Goal: Information Seeking & Learning: Learn about a topic

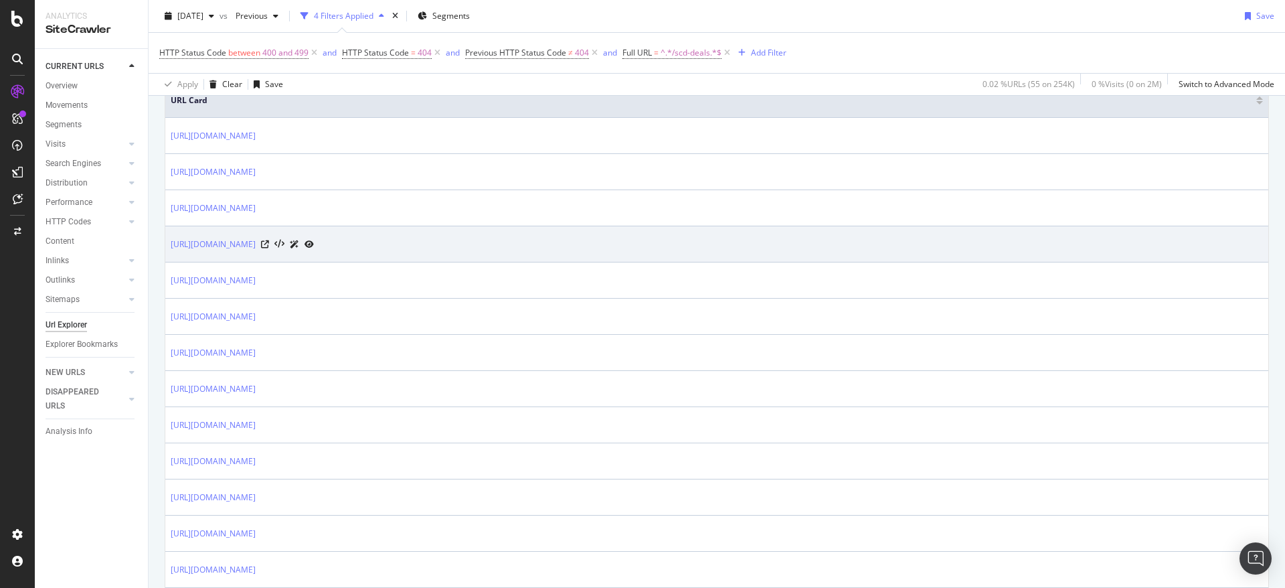
scroll to position [335, 0]
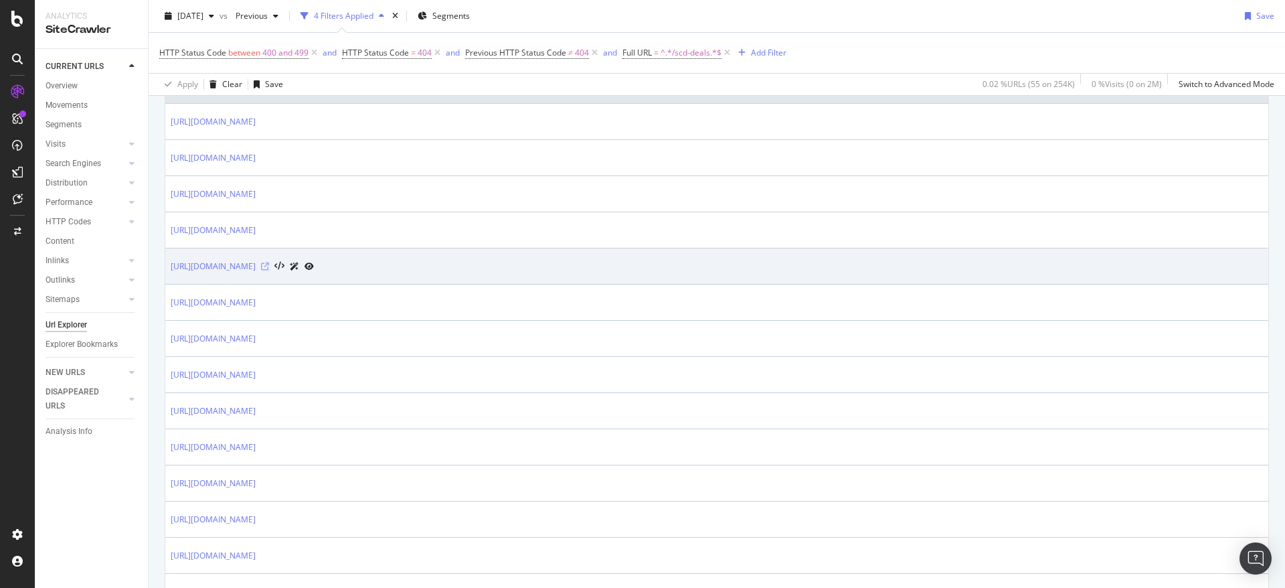
click at [269, 268] on icon at bounding box center [265, 266] width 8 height 8
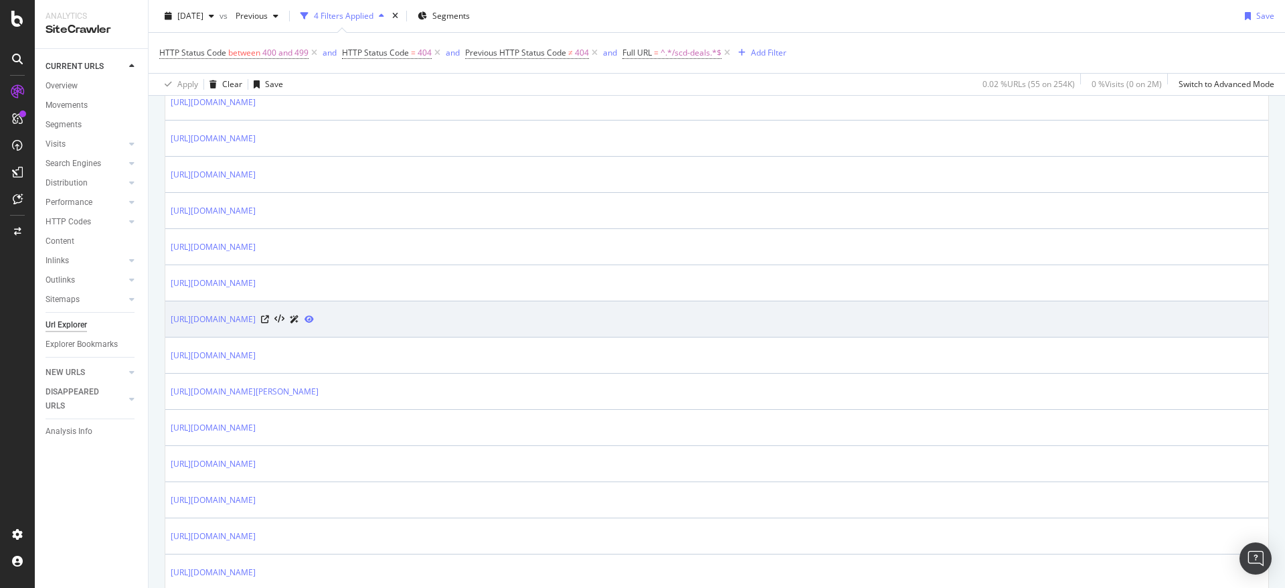
scroll to position [535, 0]
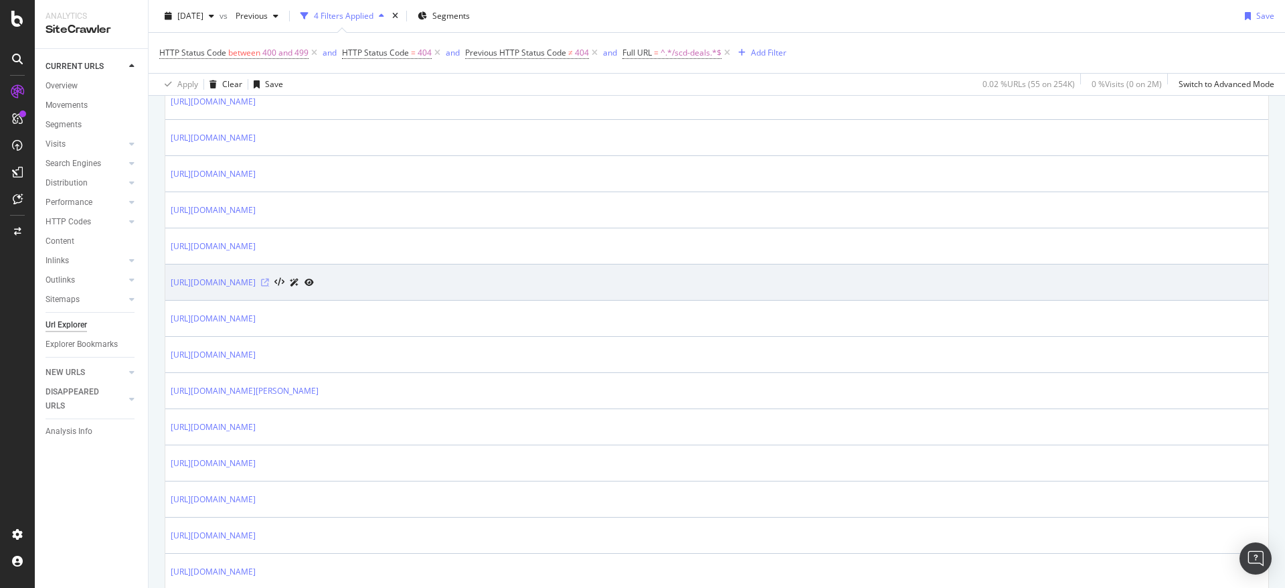
click at [269, 281] on icon at bounding box center [265, 282] width 8 height 8
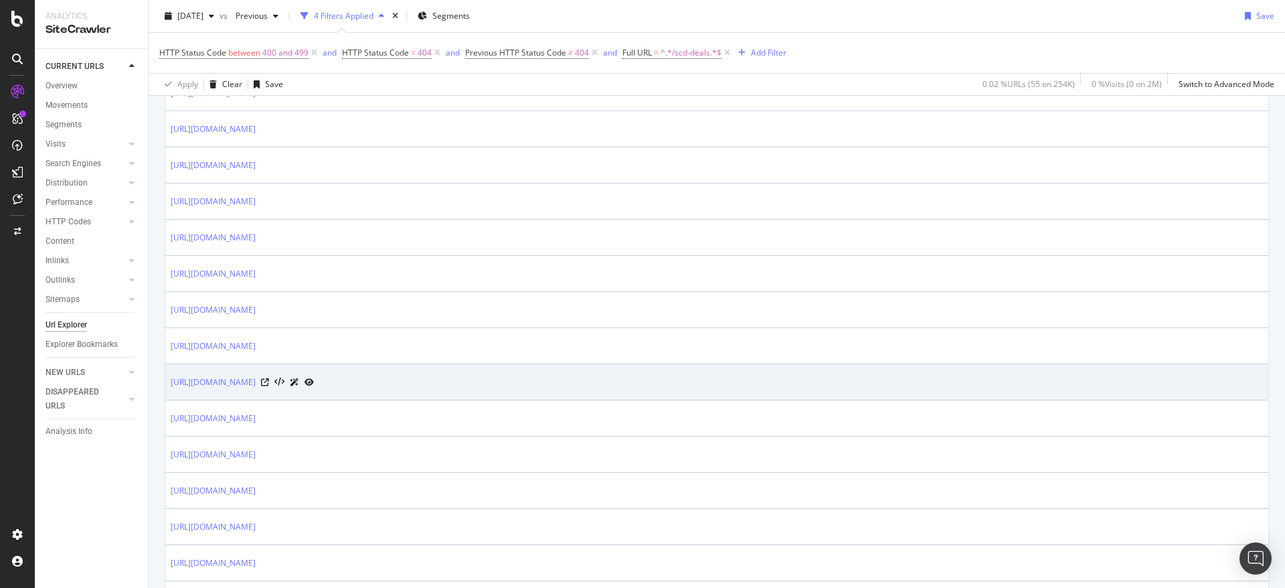
scroll to position [1071, 0]
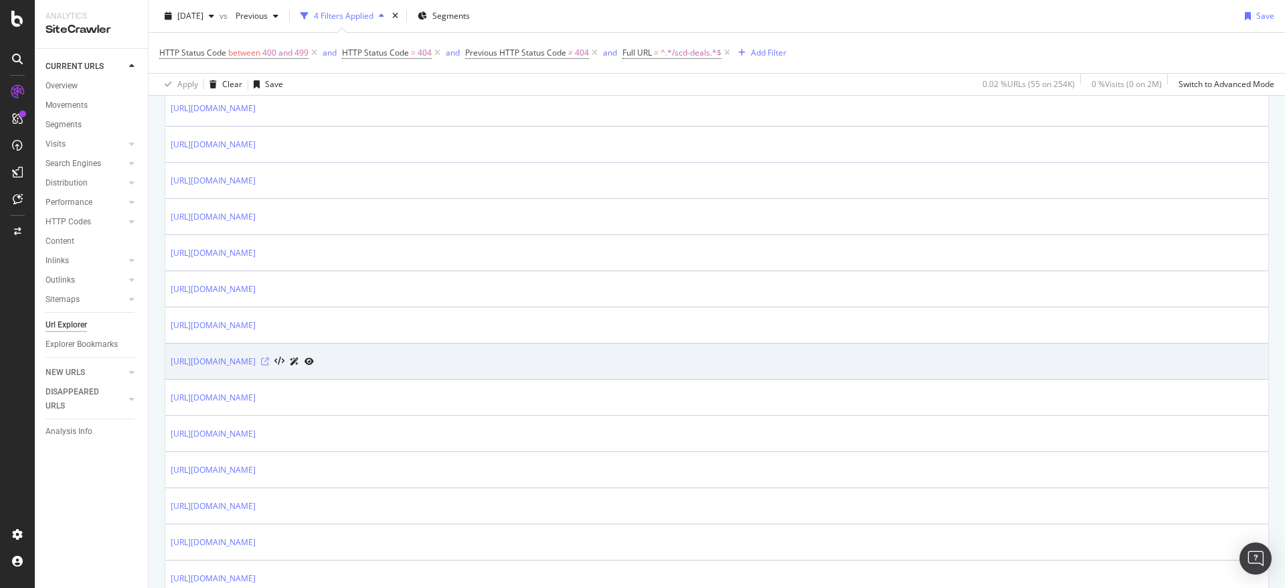
click at [269, 359] on icon at bounding box center [265, 361] width 8 height 8
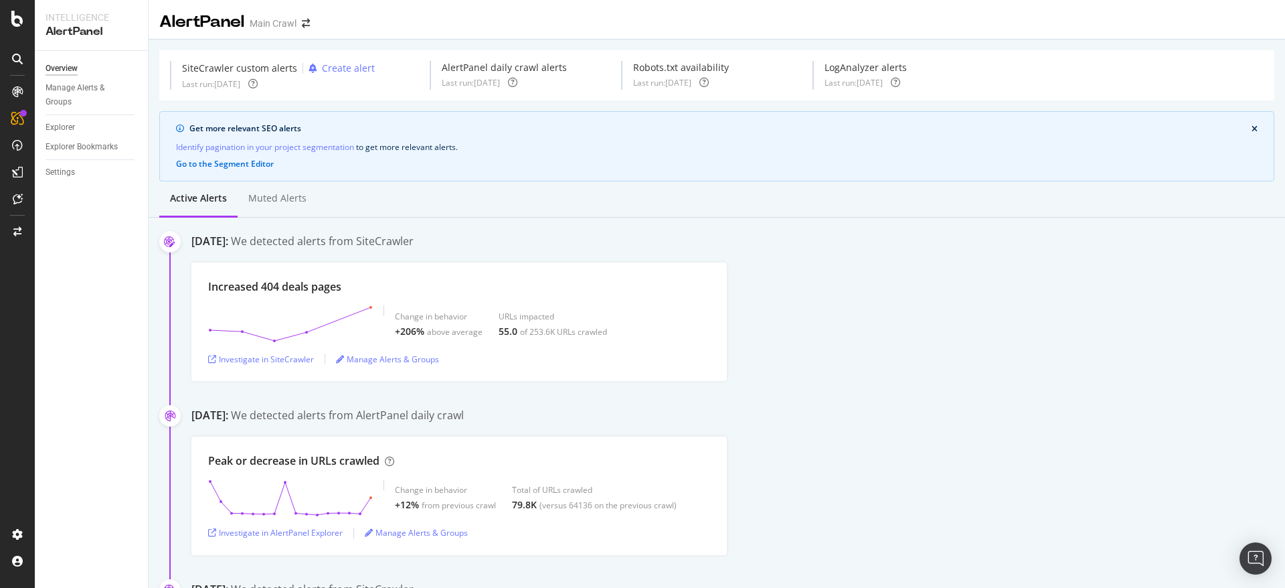
click at [761, 317] on div "Increased 404 deals pages Change in behavior +206% above average URLs impacted …" at bounding box center [737, 321] width 1093 height 118
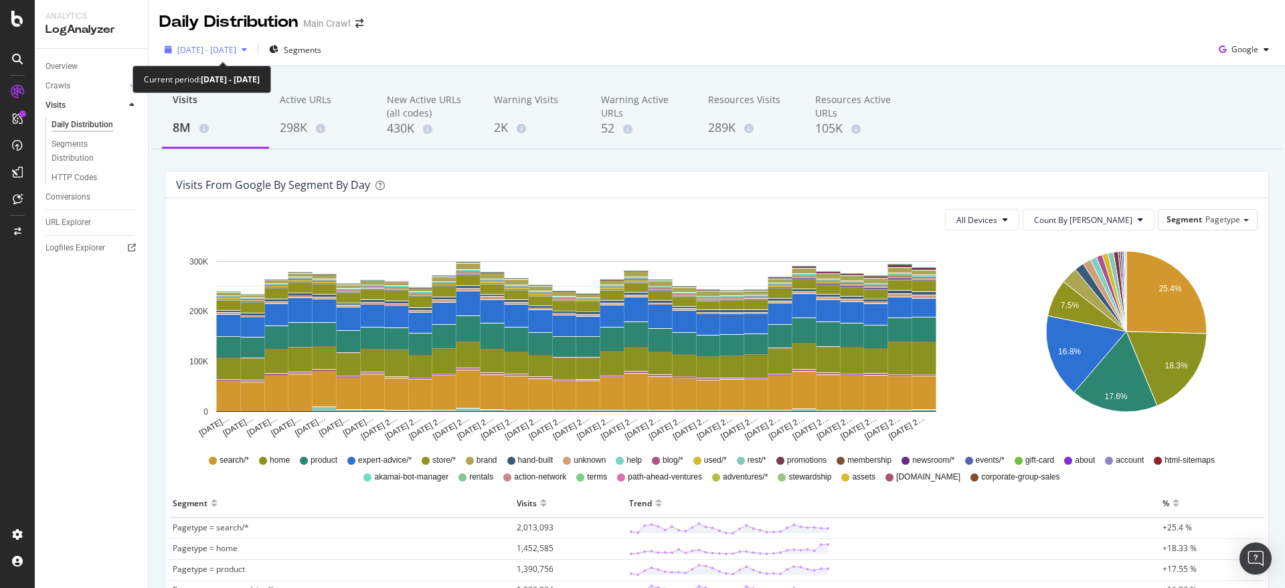
click at [231, 50] on span "2025 Jul. 25th - Aug. 23rd" at bounding box center [206, 49] width 59 height 11
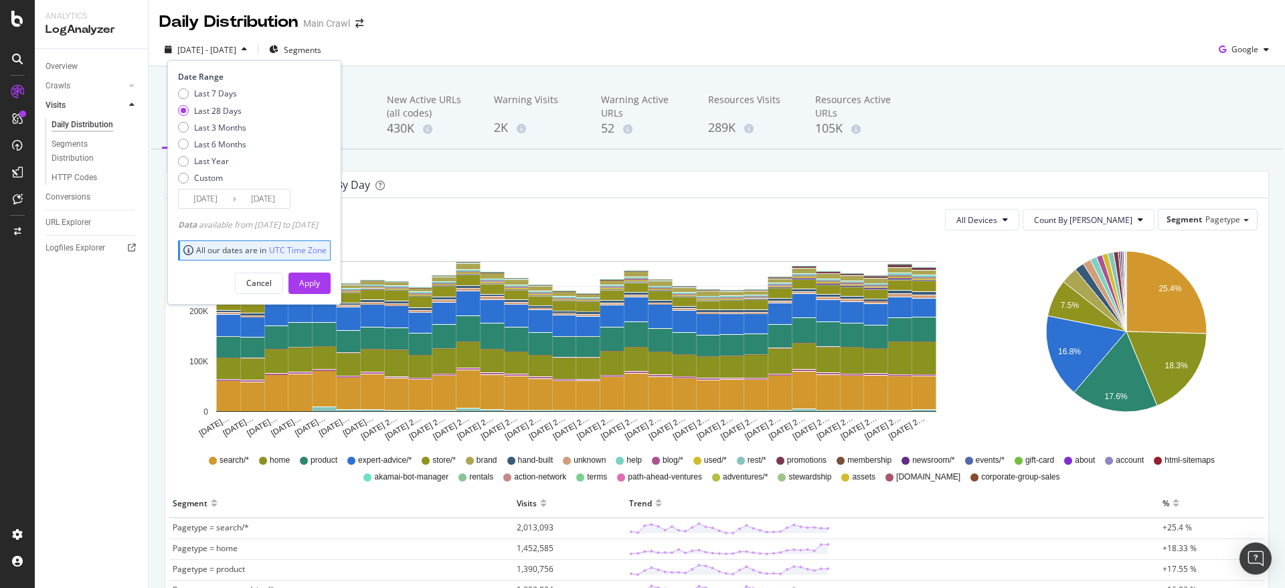
click at [280, 203] on input "2025/08/23" at bounding box center [263, 198] width 54 height 19
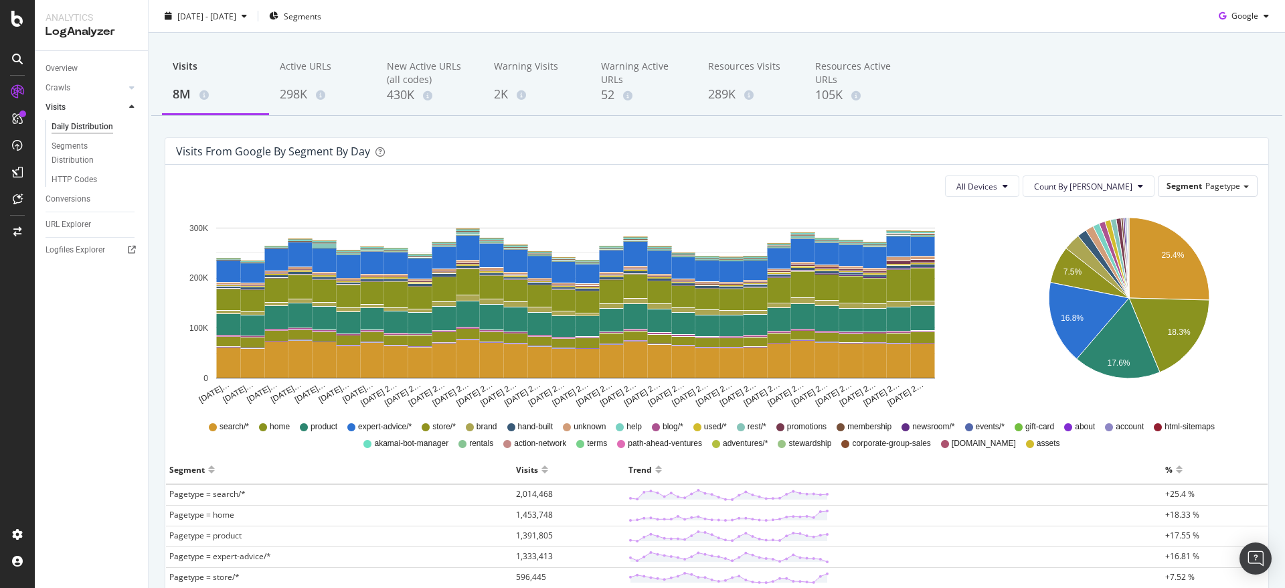
scroll to position [134, 0]
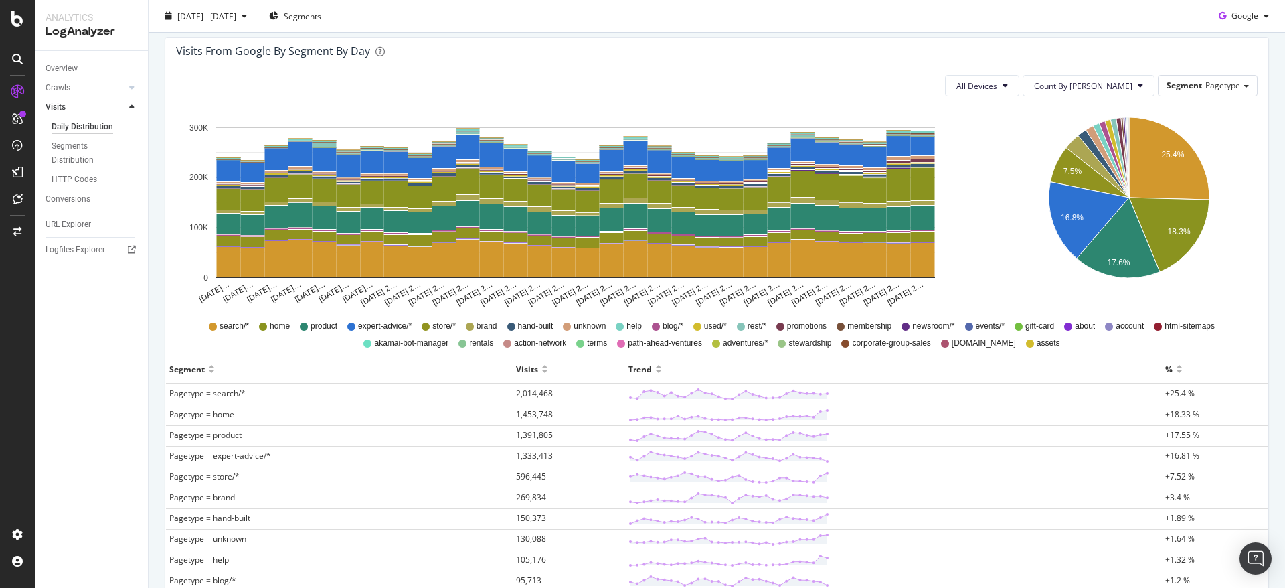
drag, startPoint x: 1003, startPoint y: 11, endPoint x: 1140, endPoint y: 21, distance: 137.6
click at [1003, 11] on div "2025 Jul. 25th - Aug. 23rd Segments Google" at bounding box center [717, 18] width 1136 height 27
click at [1263, 83] on div "Visits from google by Segment by Day All Devices Count By Day Segment Pagetype …" at bounding box center [717, 552] width 1124 height 1030
click at [972, 86] on div "All Devices Count By Day Segment Pagetype" at bounding box center [716, 85] width 1081 height 21
click at [1241, 50] on div "Visits from google by Segment by Day" at bounding box center [716, 50] width 1103 height 27
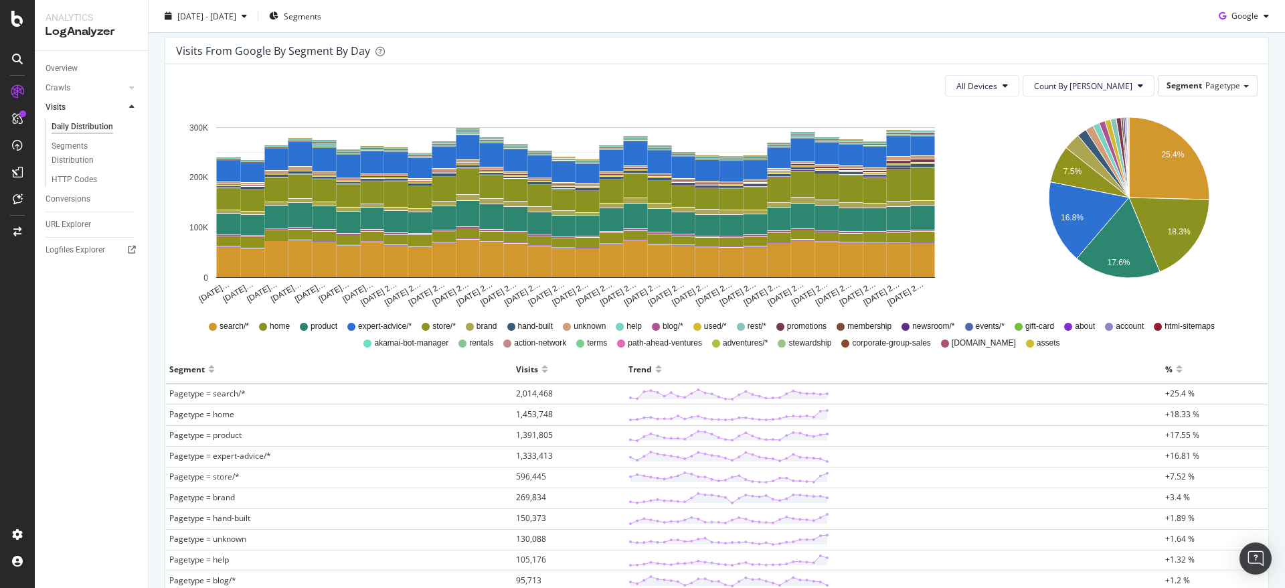
click at [490, 430] on td "Pagetype = product" at bounding box center [339, 436] width 347 height 21
click at [830, 427] on td at bounding box center [893, 436] width 537 height 21
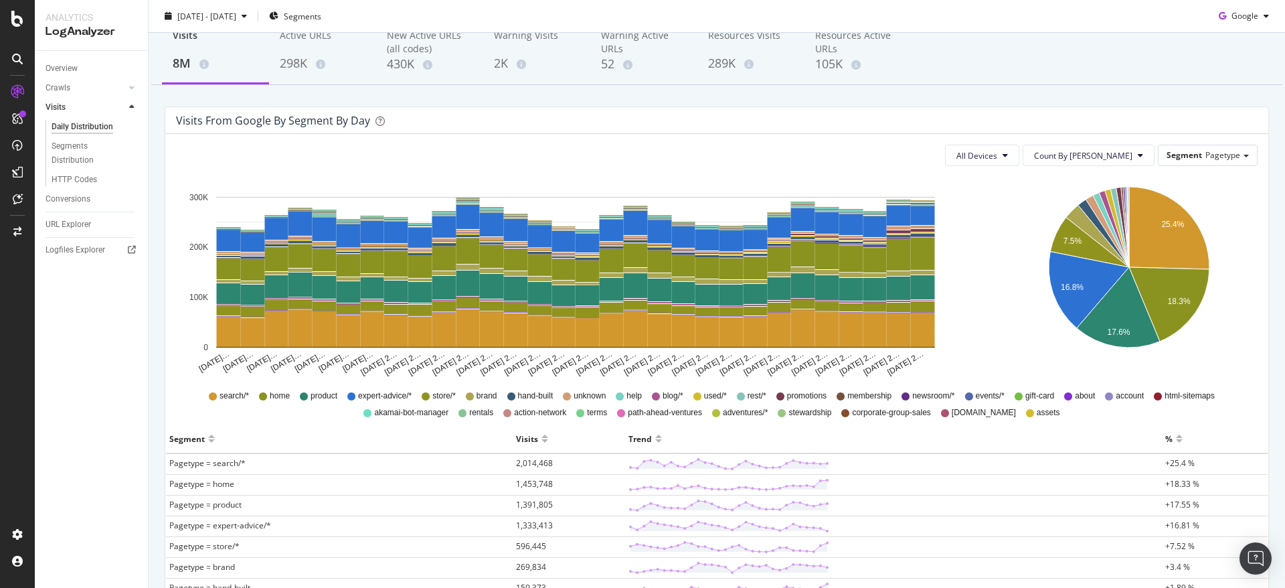
scroll to position [0, 0]
